Goal: Information Seeking & Learning: Find specific fact

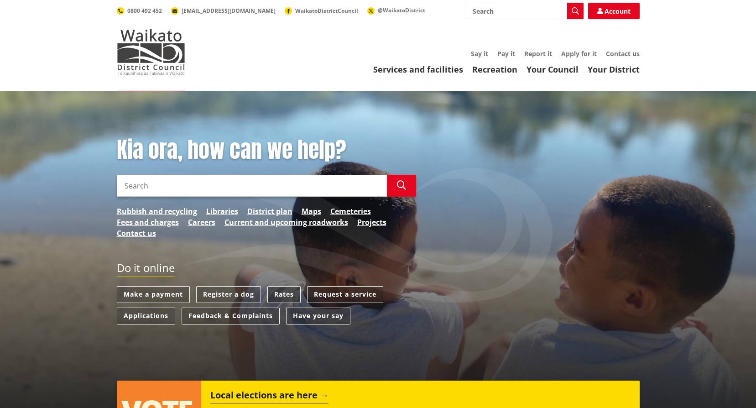
click at [288, 292] on link "Rates" at bounding box center [283, 294] width 33 height 17
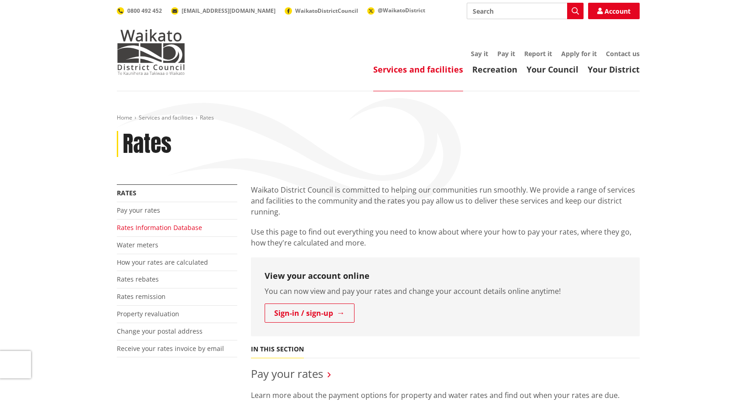
click at [160, 229] on link "Rates Information Database" at bounding box center [159, 227] width 85 height 9
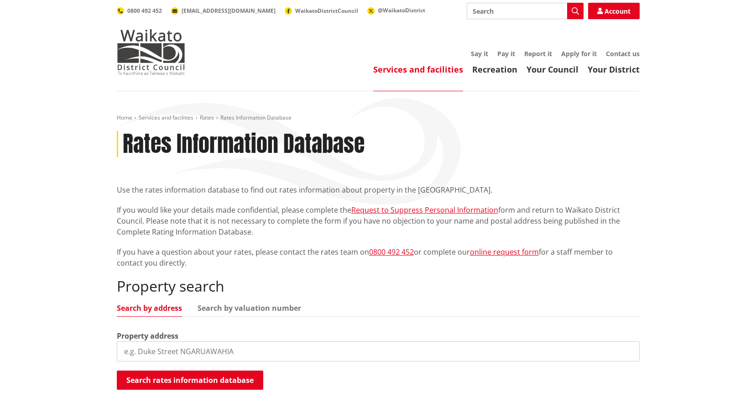
click at [271, 316] on ul "Search by address Search by valuation number" at bounding box center [378, 310] width 523 height 12
click at [276, 305] on link "Search by valuation number" at bounding box center [250, 307] width 104 height 7
click at [276, 348] on input "search" at bounding box center [378, 351] width 523 height 20
paste input "04321/048.00"
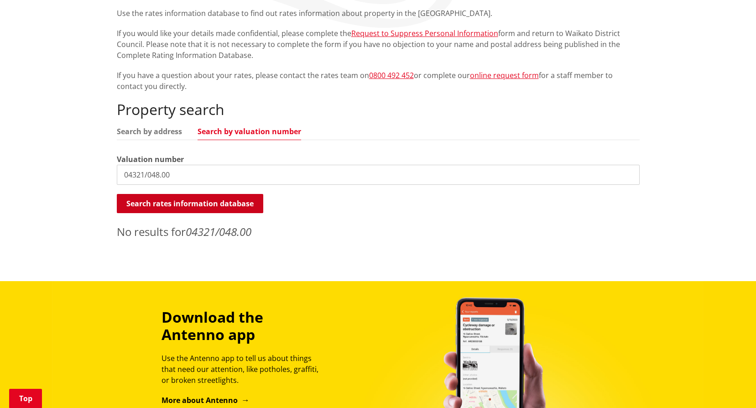
scroll to position [182, 0]
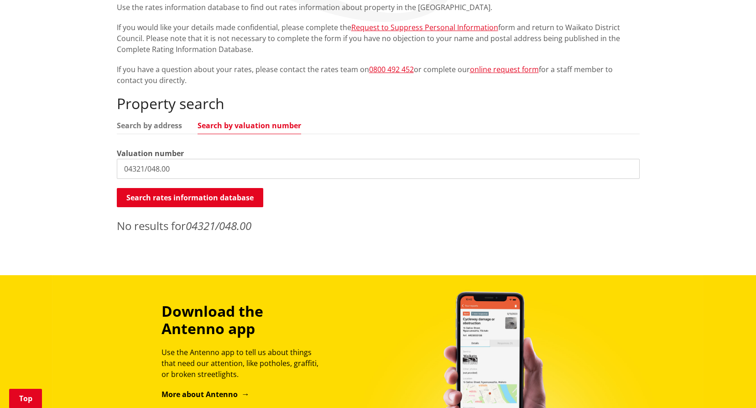
click at [123, 168] on input "04321/048.00" at bounding box center [378, 169] width 523 height 20
type input "04321/048.00"
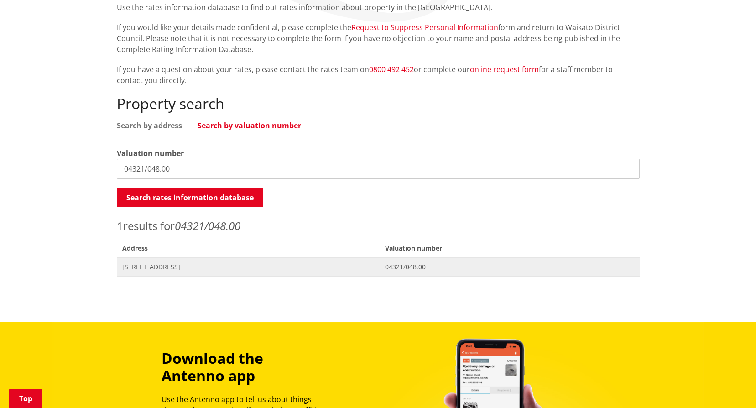
click at [198, 268] on span "78 Great South Road HUNTLY" at bounding box center [248, 266] width 252 height 9
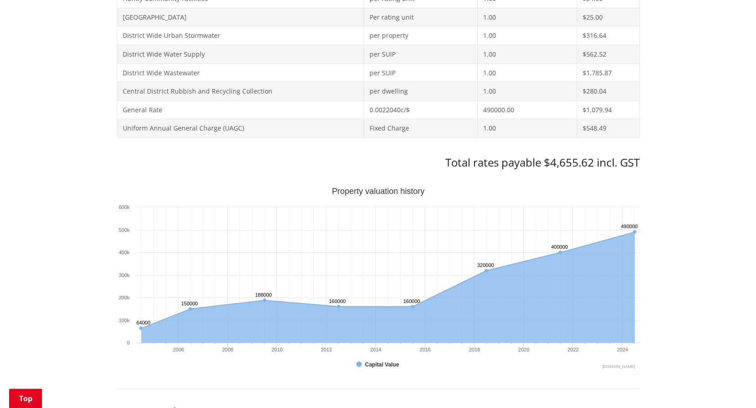
scroll to position [456, 0]
